Goal: Find specific page/section: Find specific page/section

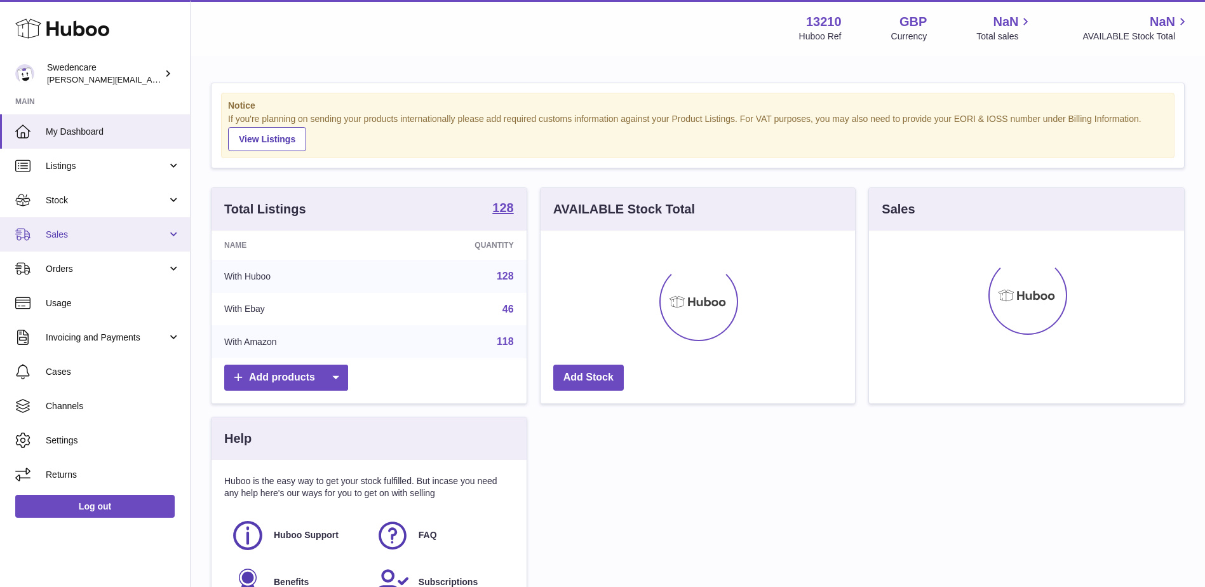
click at [71, 235] on span "Sales" at bounding box center [106, 235] width 121 height 12
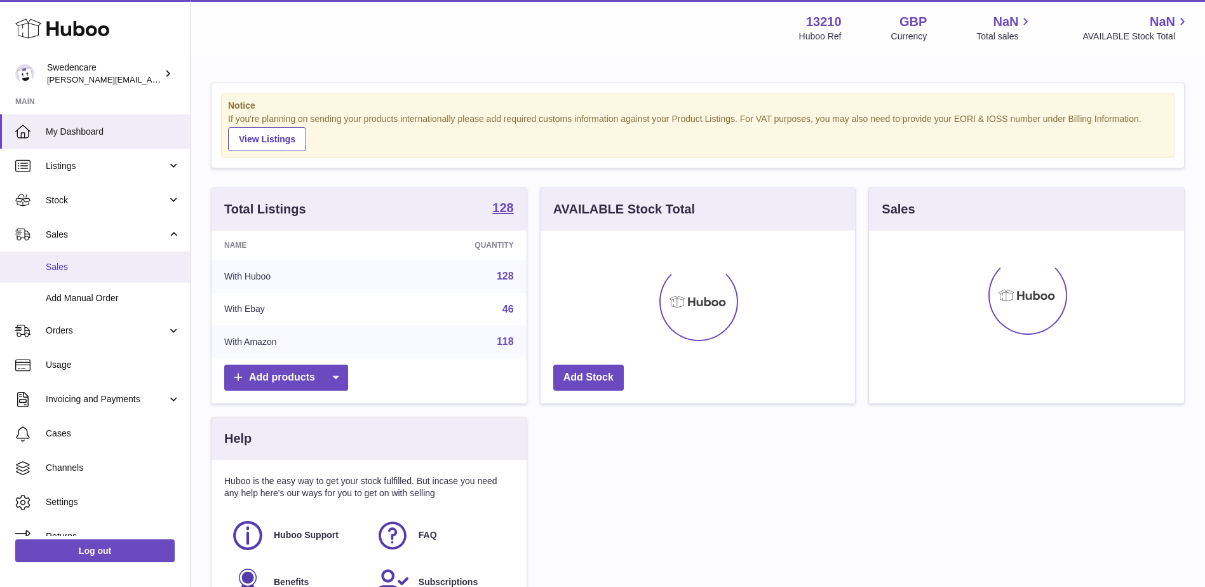
click at [63, 266] on span "Sales" at bounding box center [113, 267] width 135 height 12
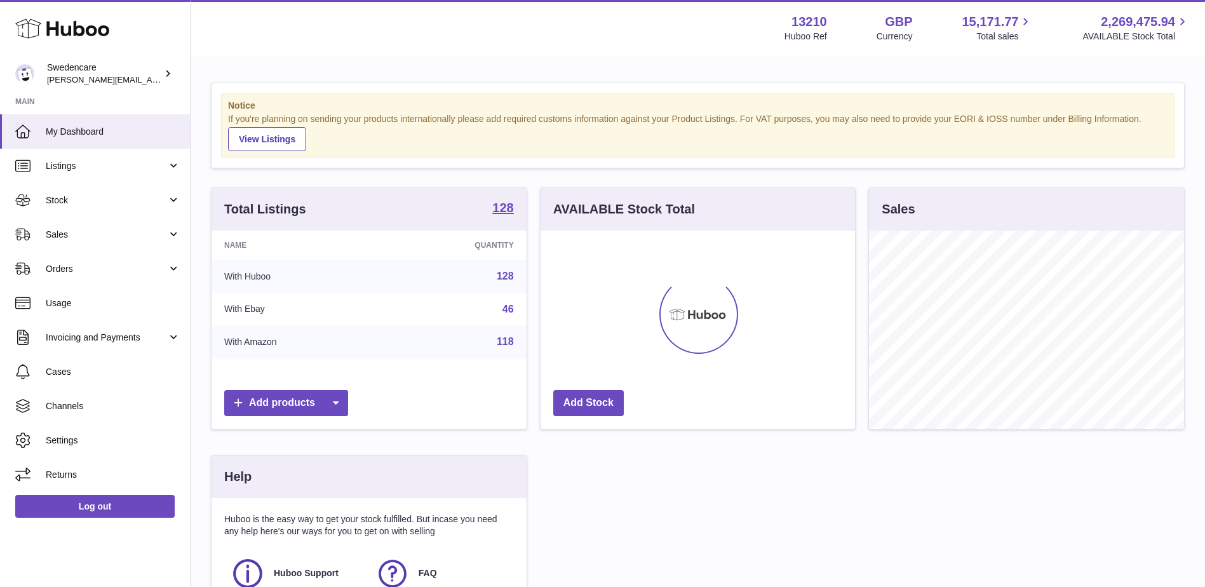
scroll to position [198, 315]
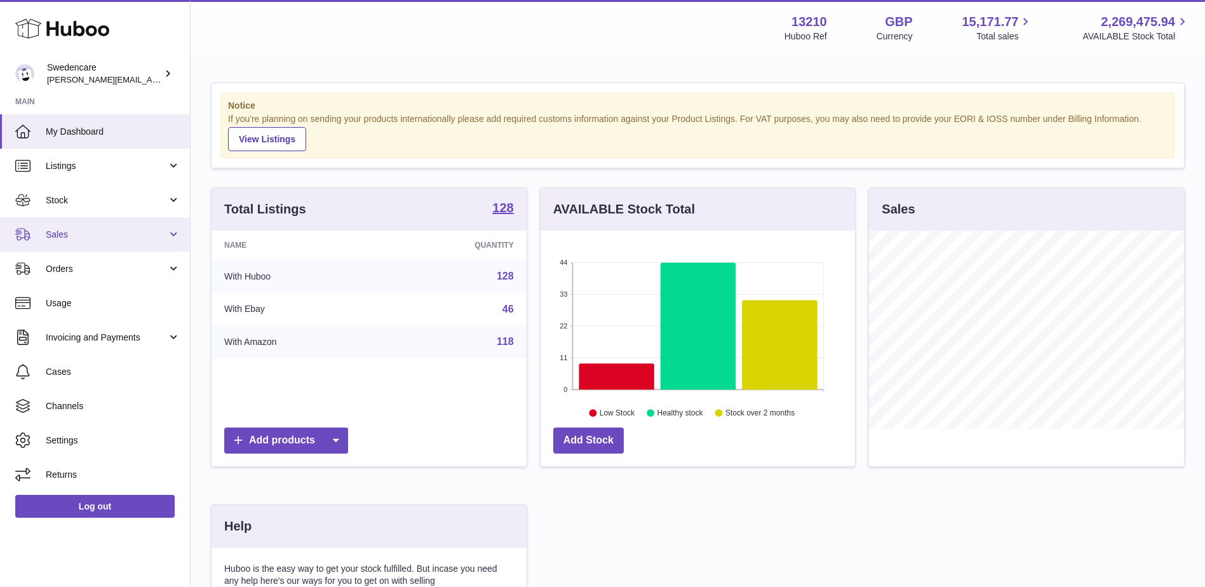
click at [79, 238] on span "Sales" at bounding box center [106, 235] width 121 height 12
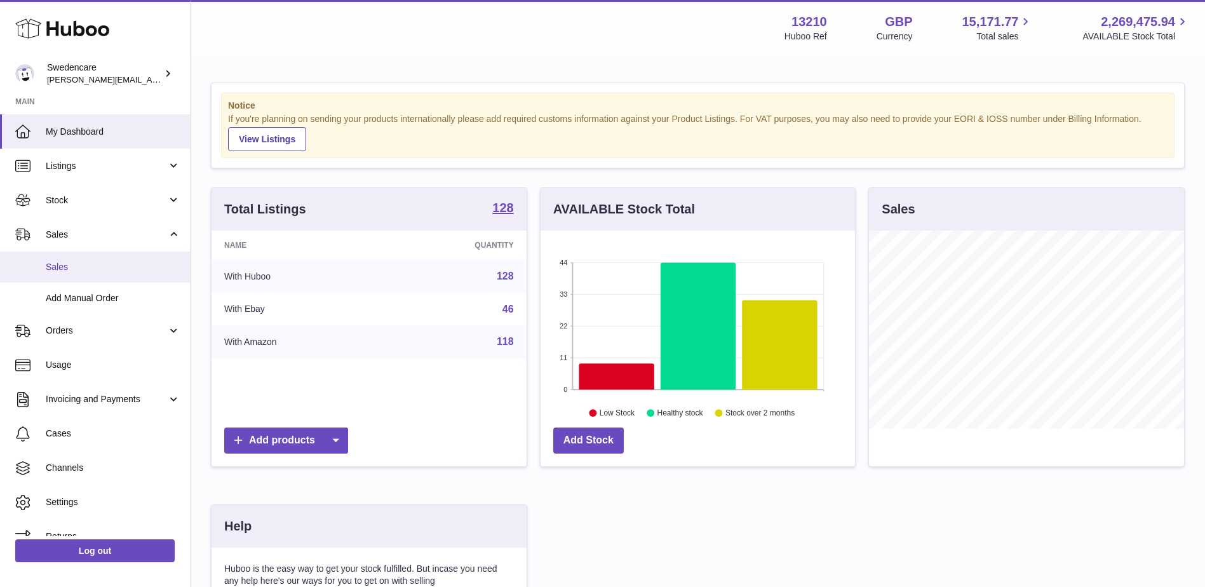
click at [48, 271] on span "Sales" at bounding box center [113, 267] width 135 height 12
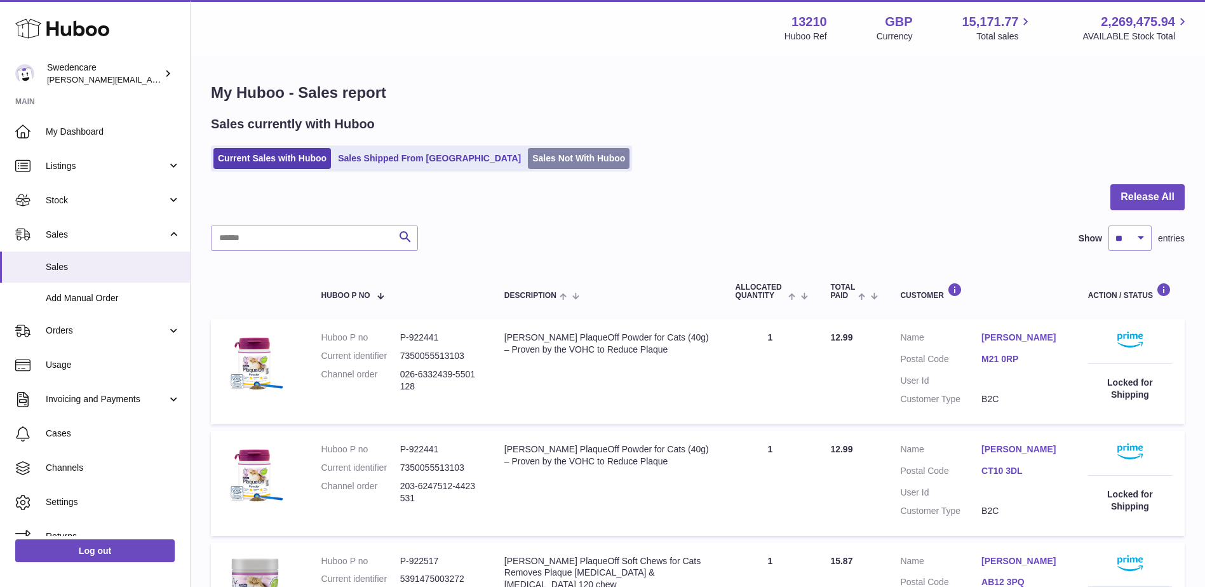
click at [528, 157] on link "Sales Not With Huboo" at bounding box center [579, 158] width 102 height 21
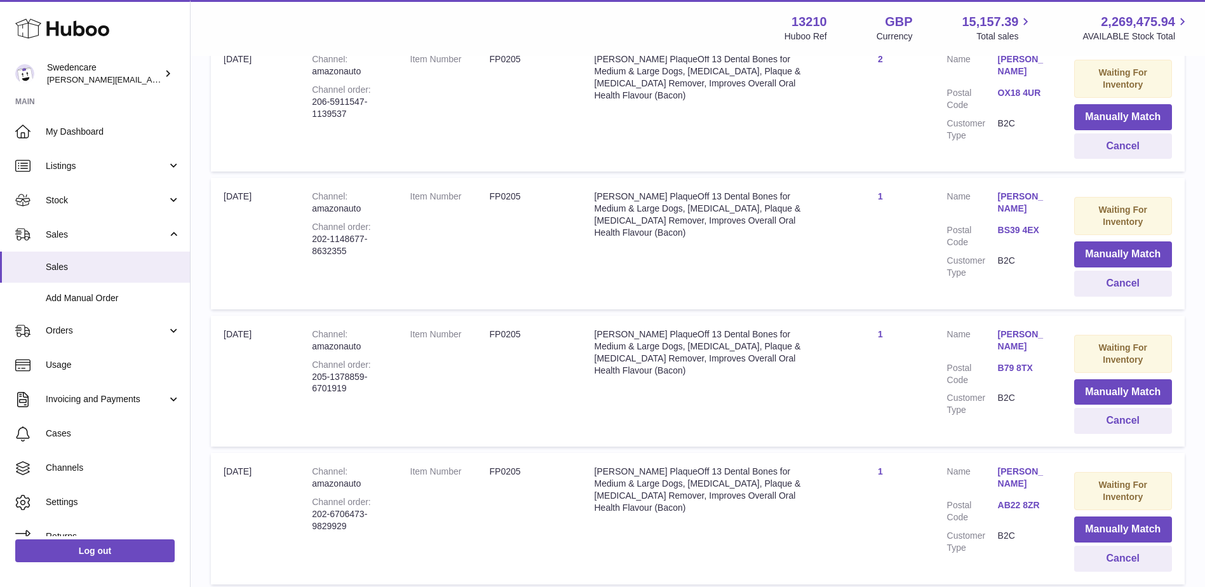
scroll to position [1263, 0]
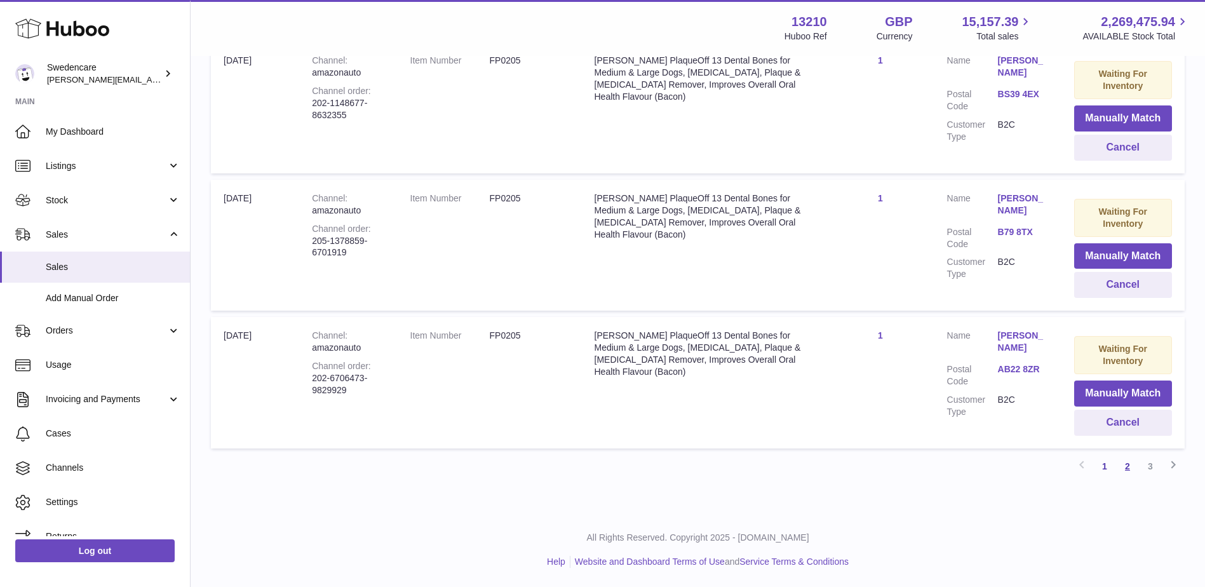
click at [1130, 467] on link "2" at bounding box center [1127, 466] width 23 height 23
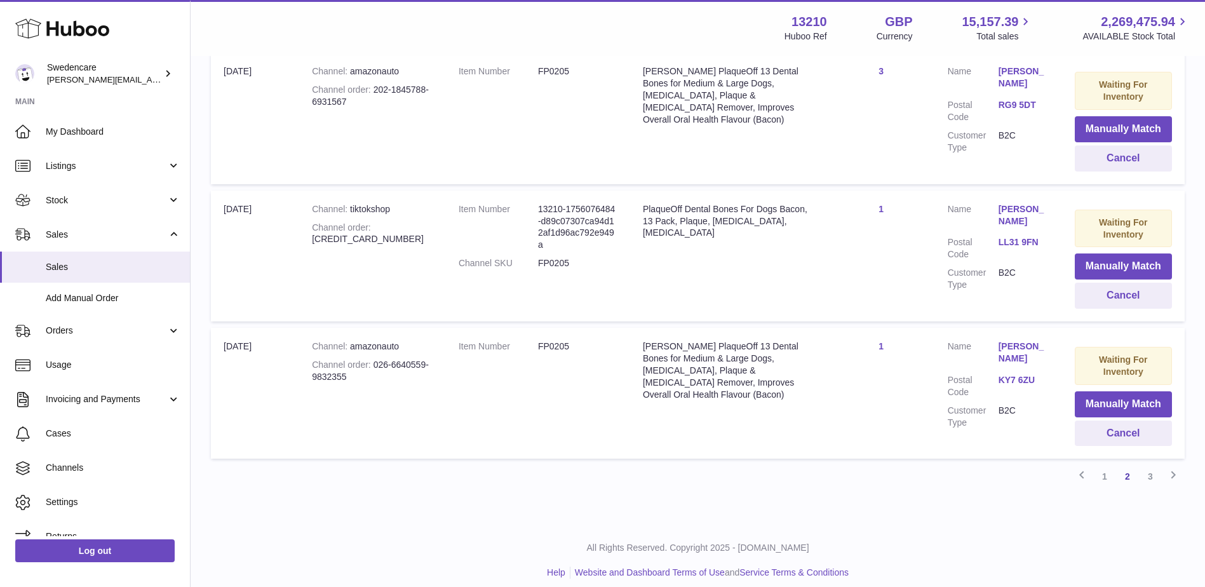
scroll to position [1259, 0]
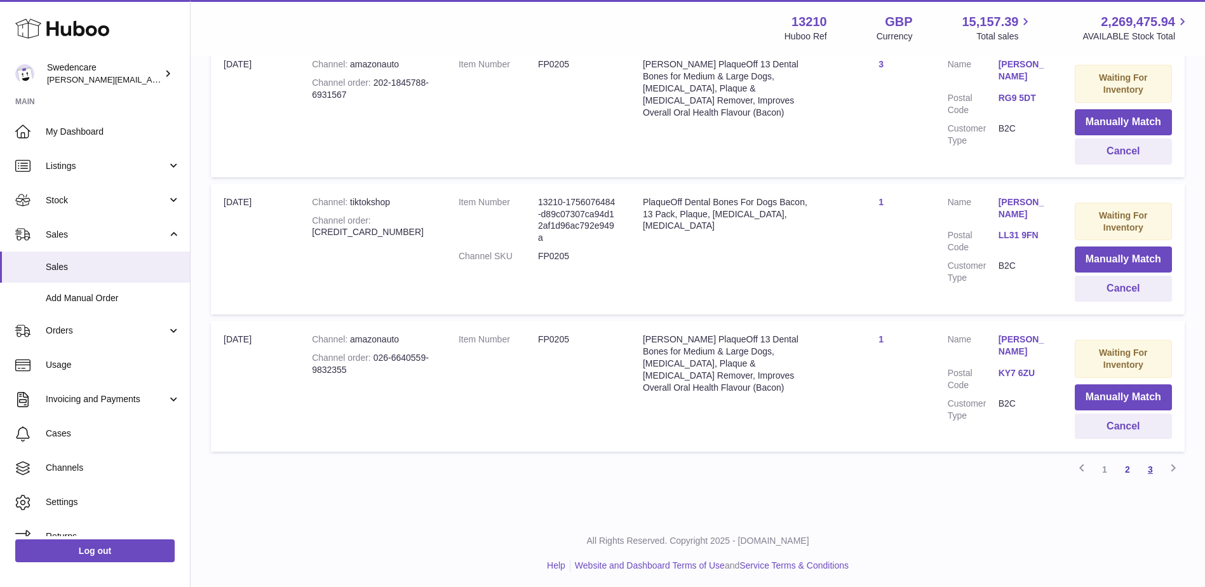
click at [1151, 466] on link "3" at bounding box center [1150, 469] width 23 height 23
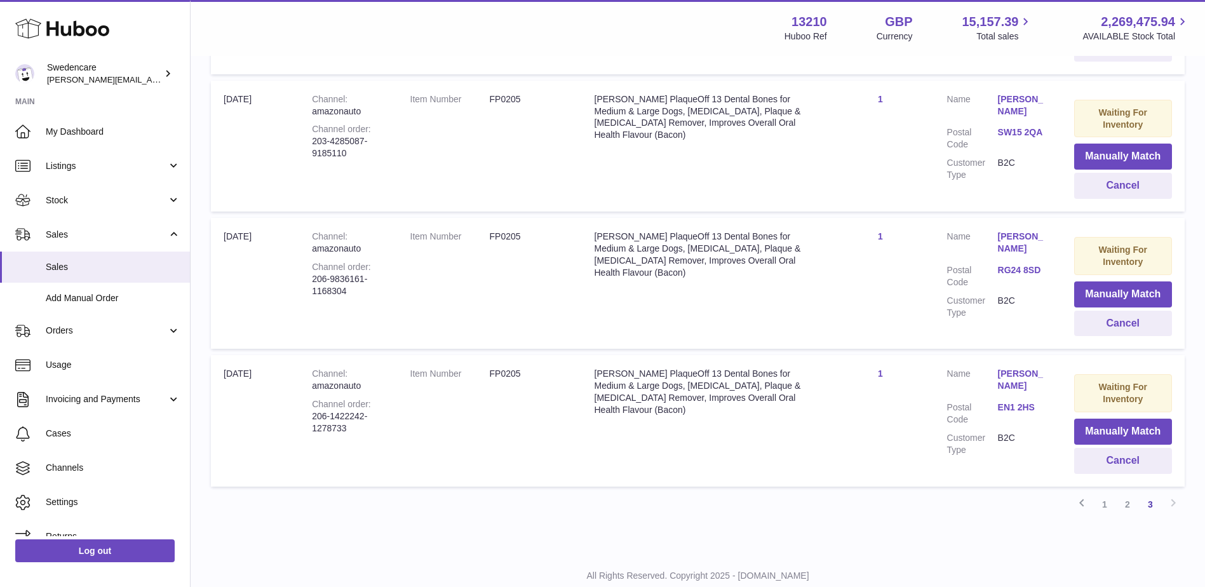
scroll to position [985, 0]
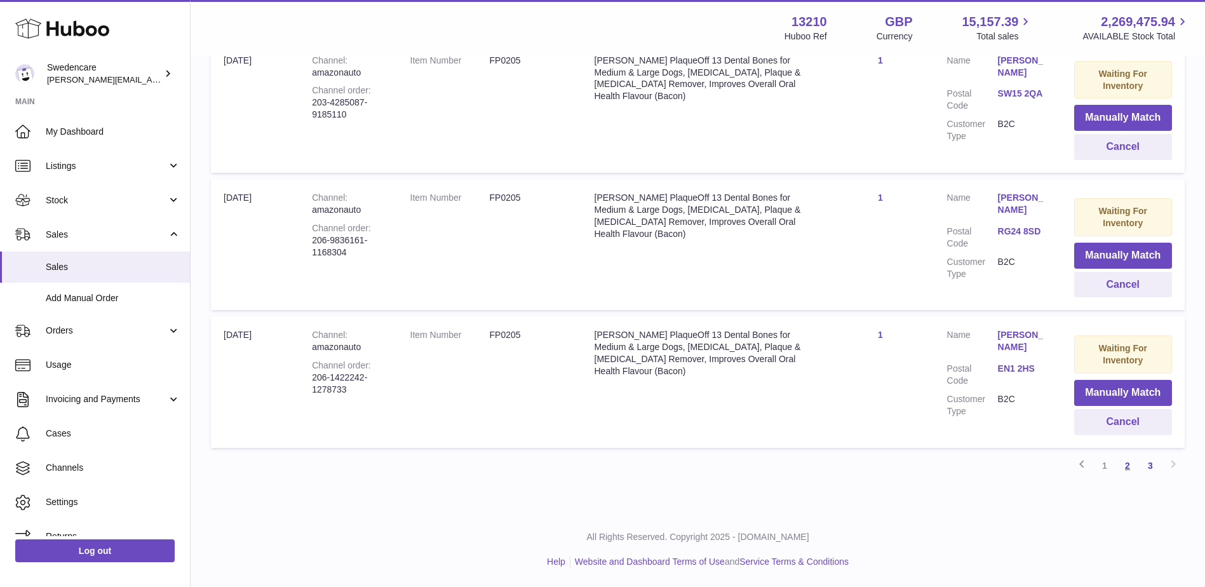
click at [1125, 466] on link "2" at bounding box center [1127, 465] width 23 height 23
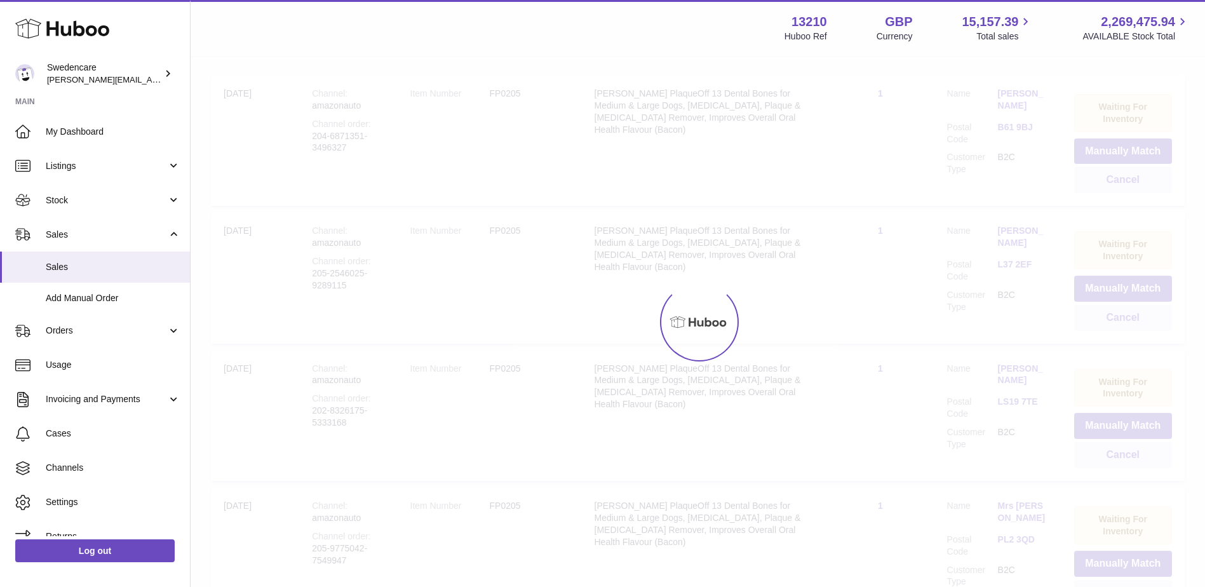
scroll to position [57, 0]
